Goal: Transaction & Acquisition: Purchase product/service

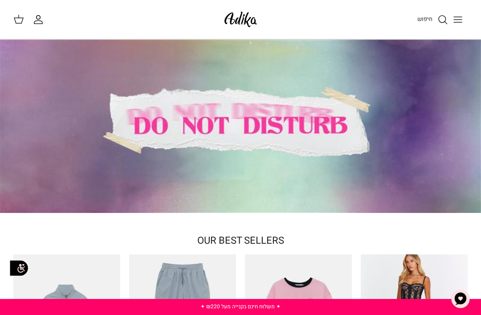
click at [454, 26] on button "Toggle menu" at bounding box center [458, 20] width 20 height 20
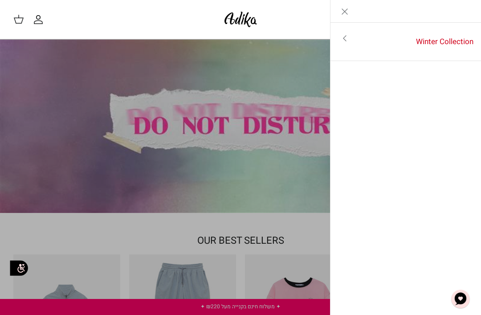
click at [458, 41] on link "Winter Collection" at bounding box center [420, 42] width 123 height 28
click at [464, 40] on link "לכל הפריטים" at bounding box center [406, 39] width 142 height 22
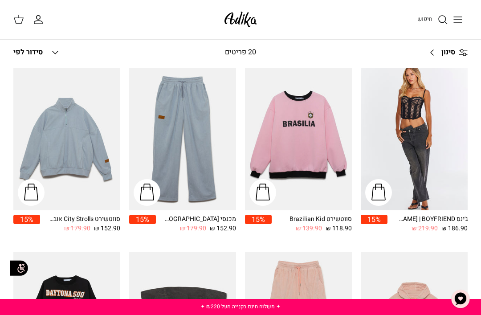
scroll to position [77, 0]
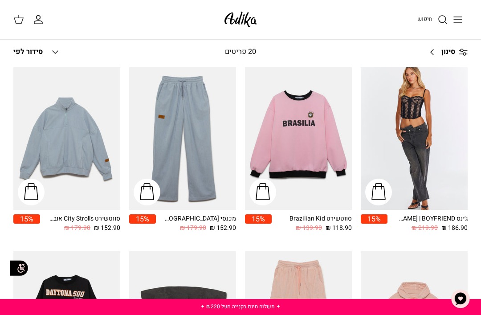
click at [331, 107] on img "סווטשירט Brazilian Kid" at bounding box center [298, 138] width 107 height 143
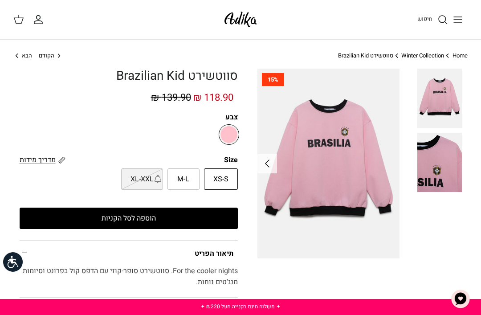
click at [436, 173] on img at bounding box center [439, 162] width 45 height 59
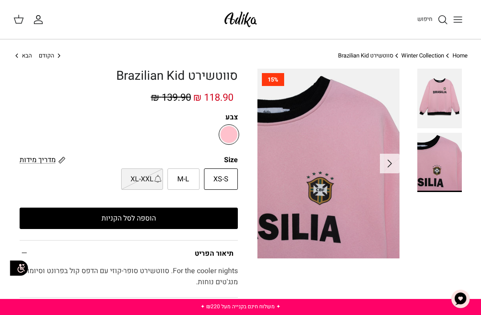
click at [437, 115] on img at bounding box center [439, 98] width 45 height 59
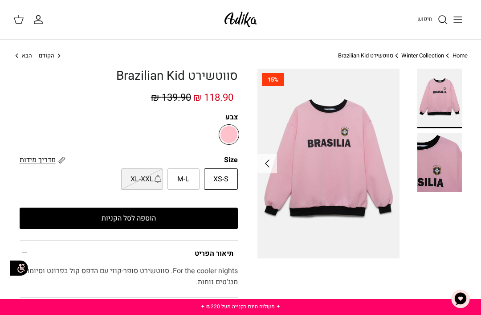
click at [440, 160] on img at bounding box center [439, 162] width 45 height 59
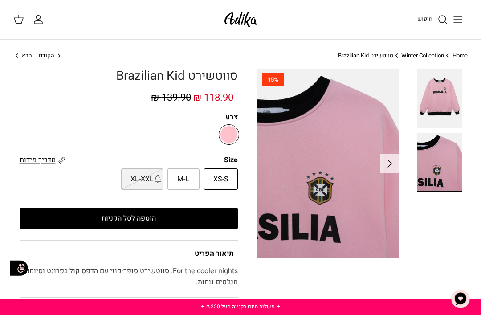
click at [440, 104] on img at bounding box center [439, 98] width 45 height 59
